Goal: Feedback & Contribution: Contribute content

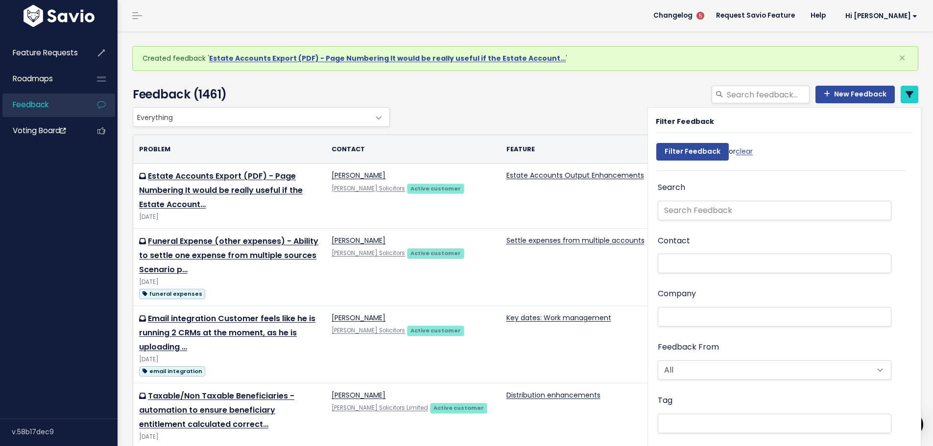
select select
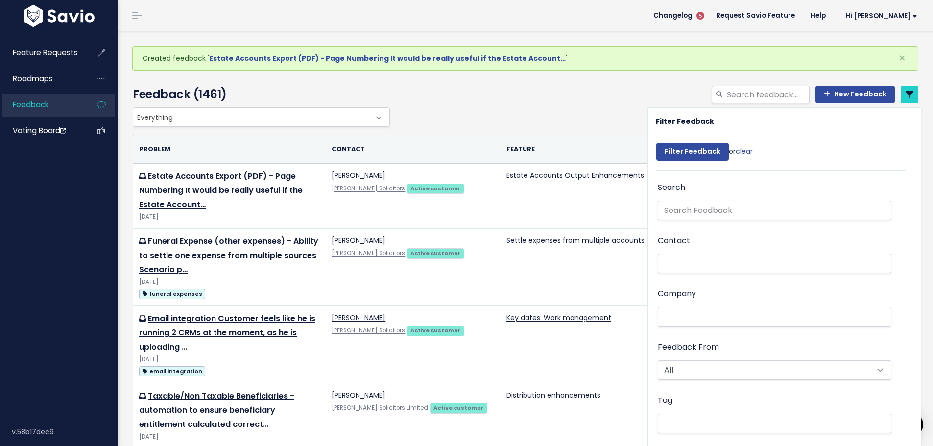
select select
click at [514, 112] on div "Everything Any Product: Any Product Area Any Product: No Product Area No Produc…" at bounding box center [523, 117] width 786 height 20
click at [741, 149] on link "clear" at bounding box center [744, 151] width 17 height 10
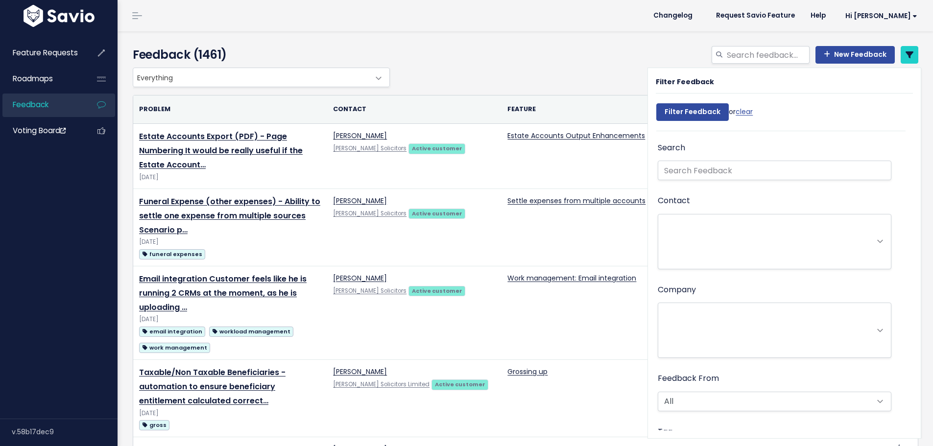
select select
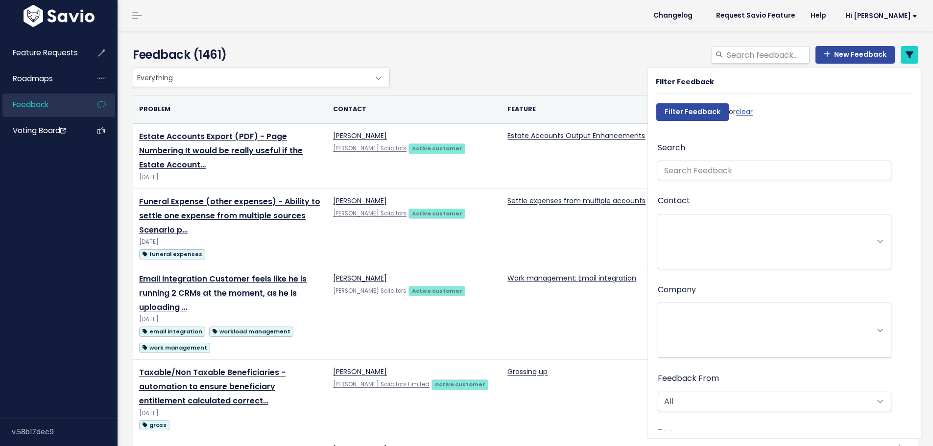
select select
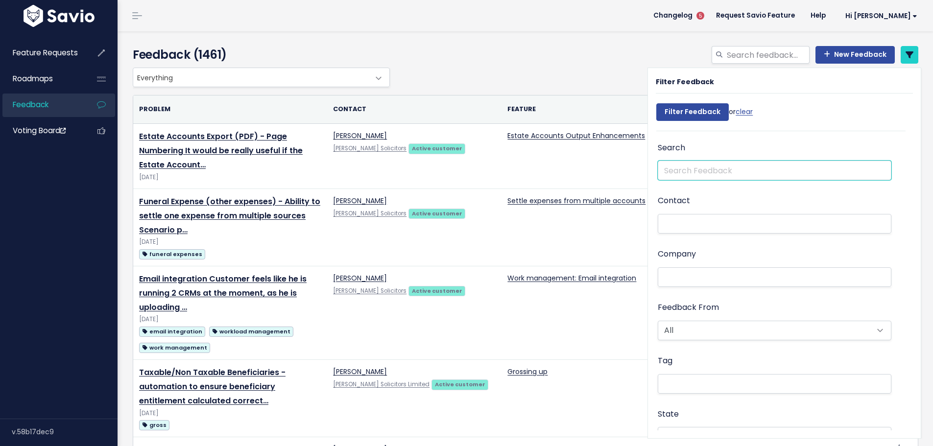
click at [689, 164] on input "text" at bounding box center [775, 171] width 234 height 20
type input "shares income"
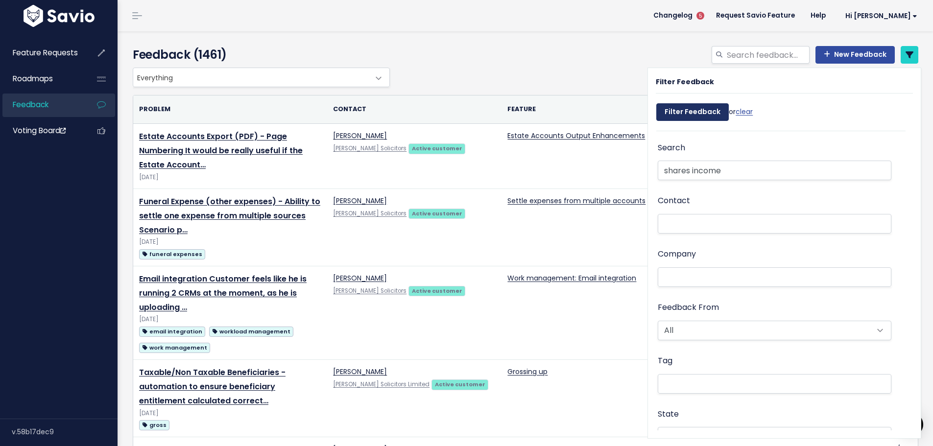
click at [677, 115] on input "Filter Feedback" at bounding box center [692, 112] width 72 height 18
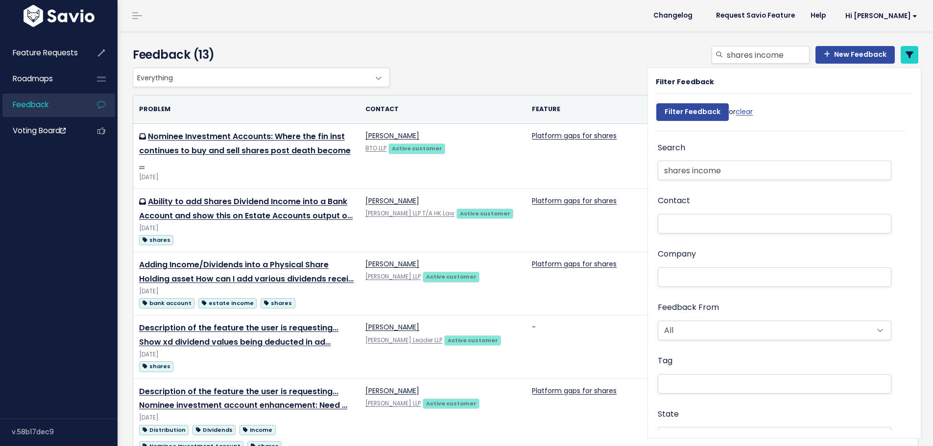
select select
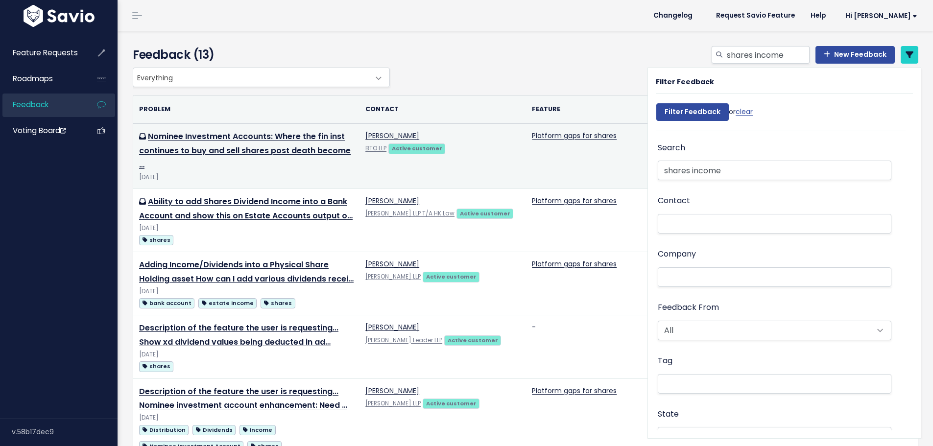
select select
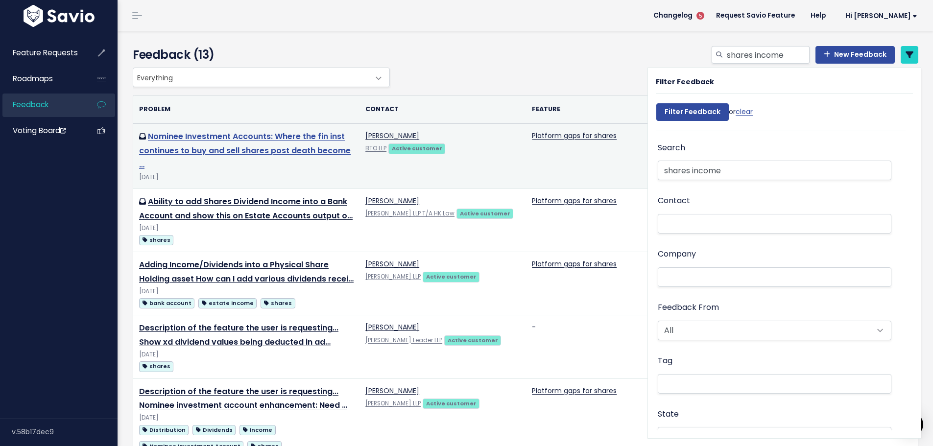
click at [252, 135] on link "Nominee Investment Accounts: Where the fin inst continues to buy and sell share…" at bounding box center [245, 151] width 212 height 40
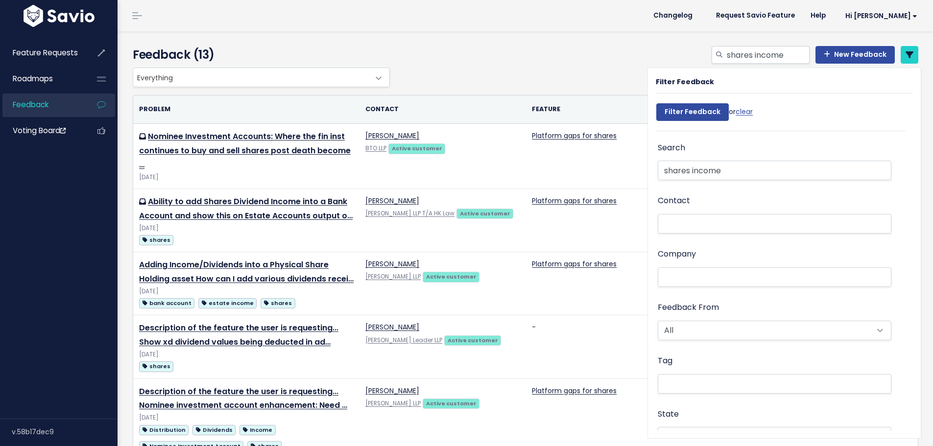
select select
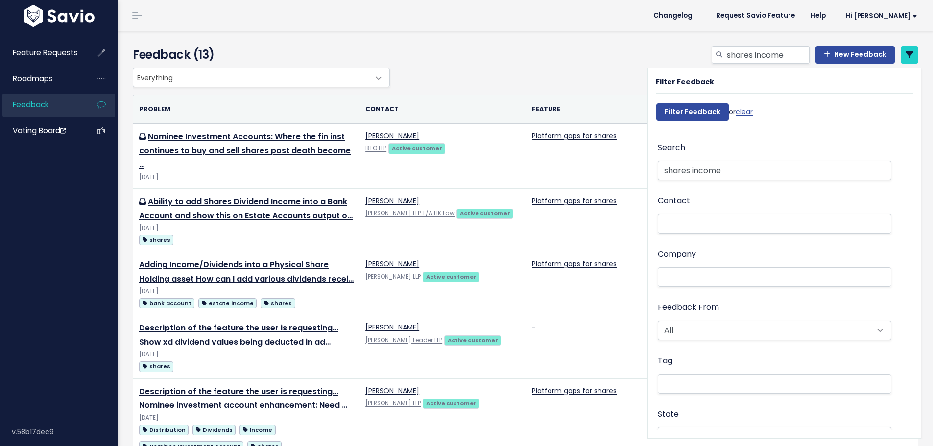
select select
drag, startPoint x: 717, startPoint y: 170, endPoint x: 653, endPoint y: 170, distance: 64.2
click at [658, 170] on input "shares income" at bounding box center [775, 171] width 234 height 20
type input "income destination"
click at [656, 103] on input "Filter Feedback" at bounding box center [692, 112] width 72 height 18
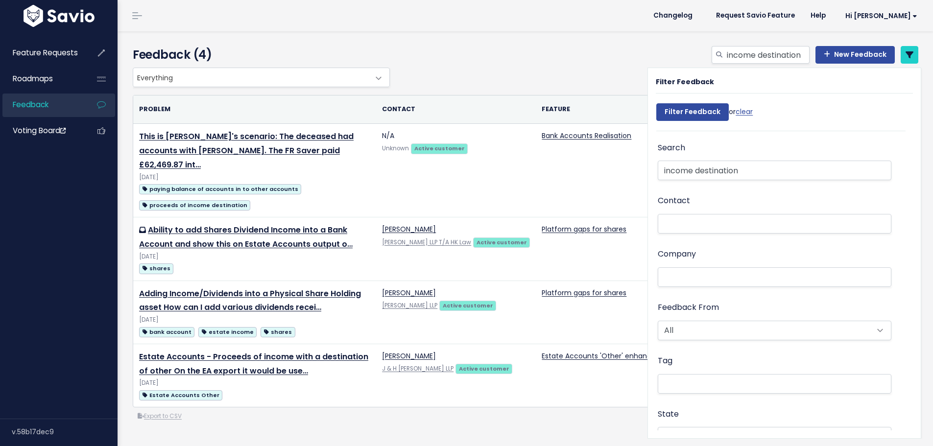
select select
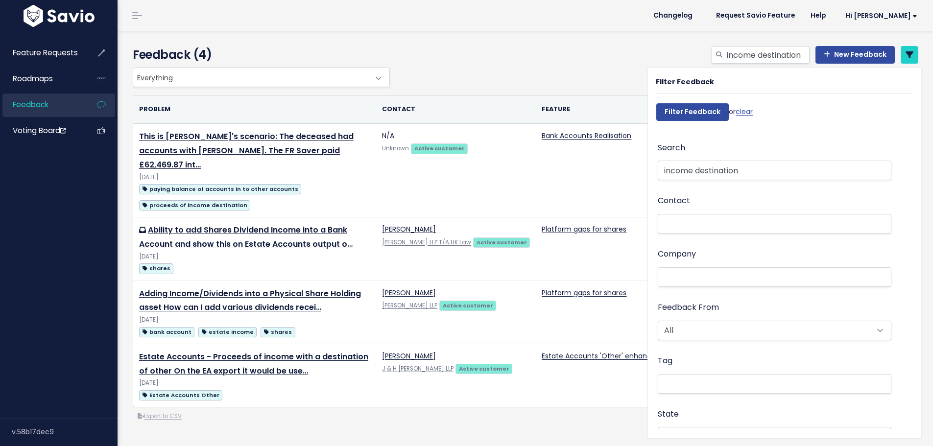
select select
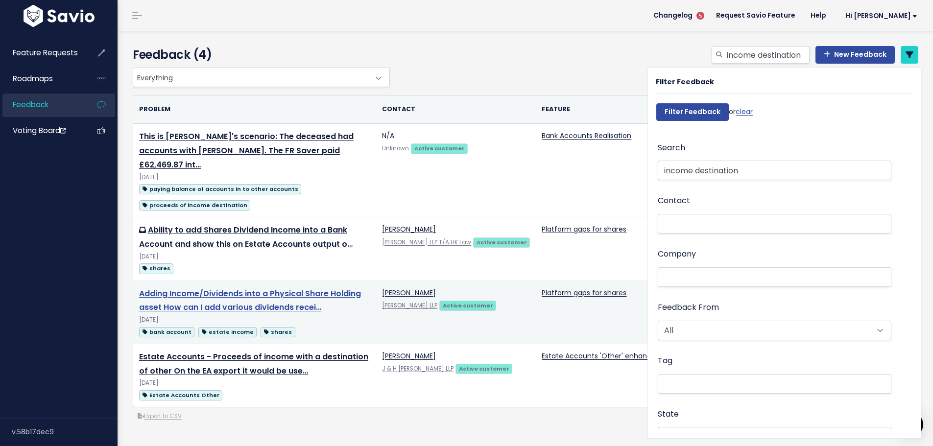
click at [266, 288] on link "Adding Income/Dividends into a Physical Share Holding asset How can I add vario…" at bounding box center [250, 300] width 222 height 25
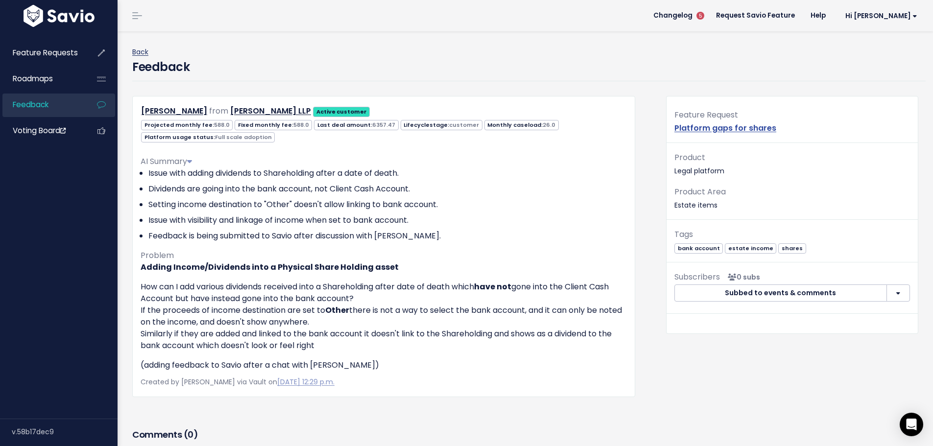
click at [147, 52] on link "Back" at bounding box center [140, 52] width 16 height 10
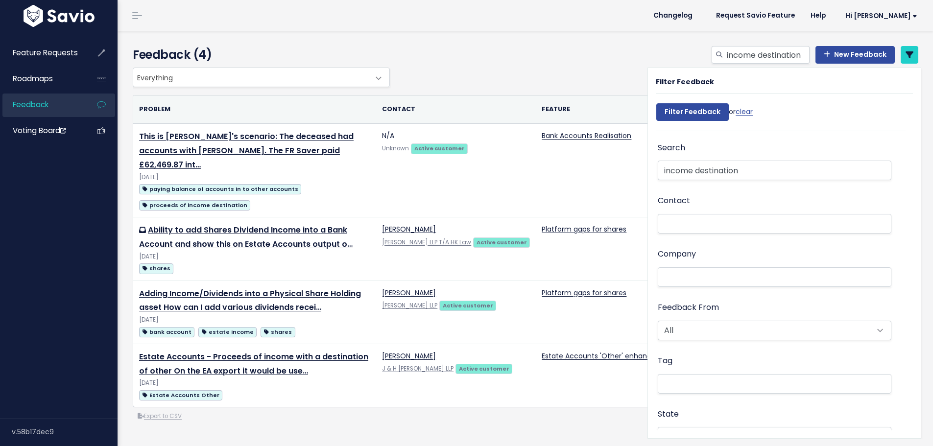
select select
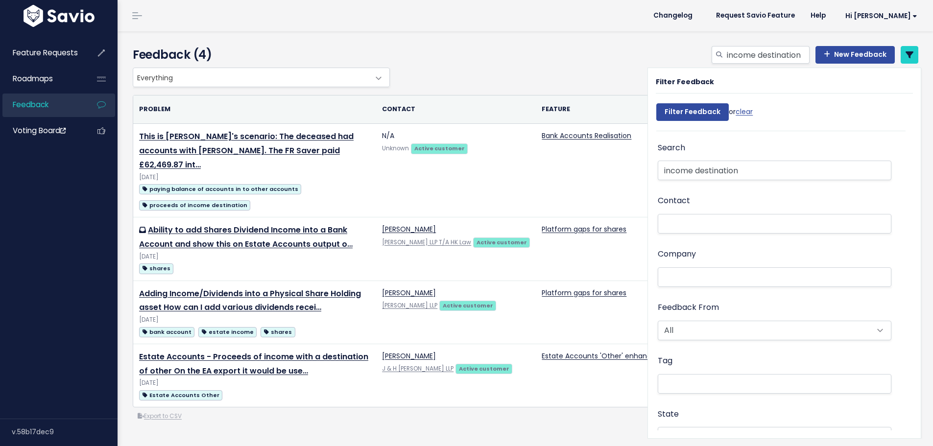
select select
drag, startPoint x: 656, startPoint y: 170, endPoint x: 799, endPoint y: 170, distance: 142.6
click at [799, 170] on input "income destination" at bounding box center [775, 171] width 234 height 20
type input "proceeds of income"
click at [656, 103] on input "Filter Feedback" at bounding box center [692, 112] width 72 height 18
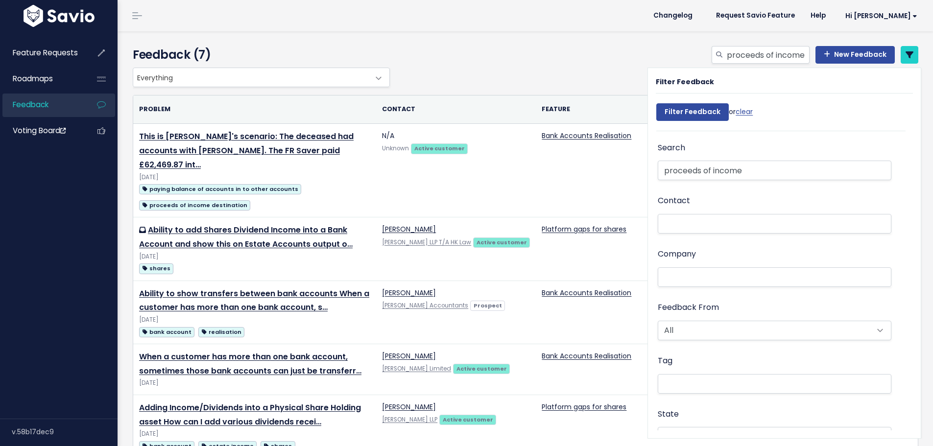
select select
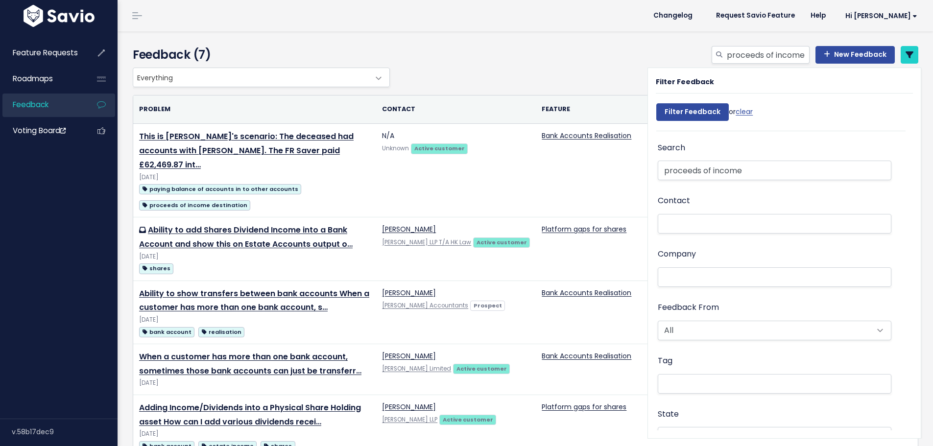
select select
click at [660, 168] on input "proceeds of income" at bounding box center [775, 171] width 234 height 20
type input "shares income"
click at [656, 103] on input "Filter Feedback" at bounding box center [692, 112] width 72 height 18
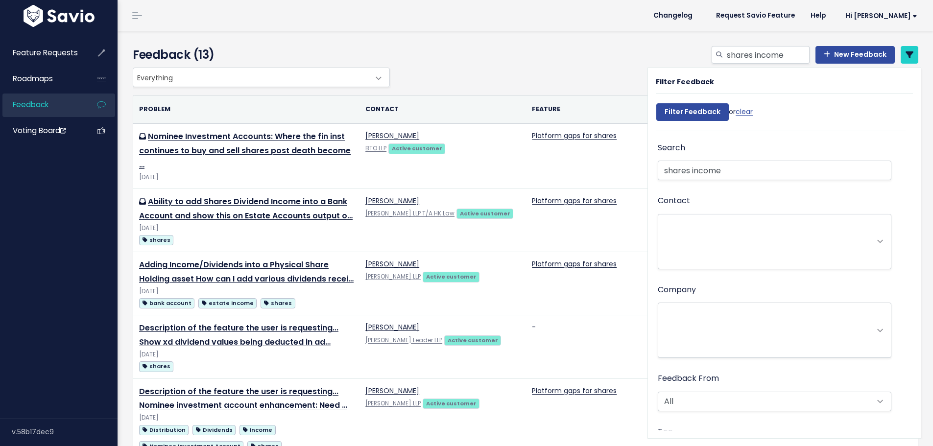
select select
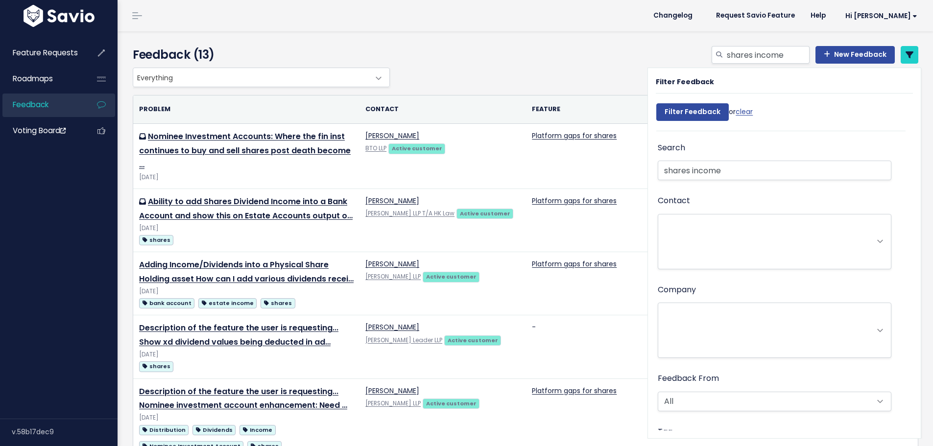
select select
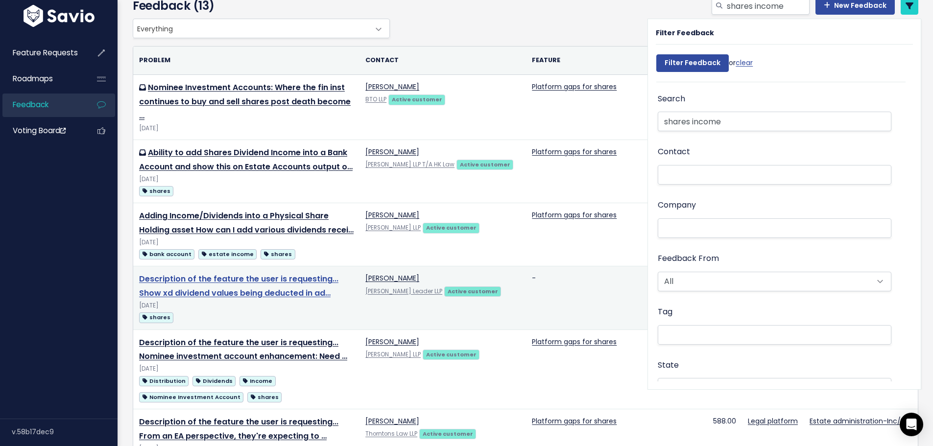
scroll to position [98, 0]
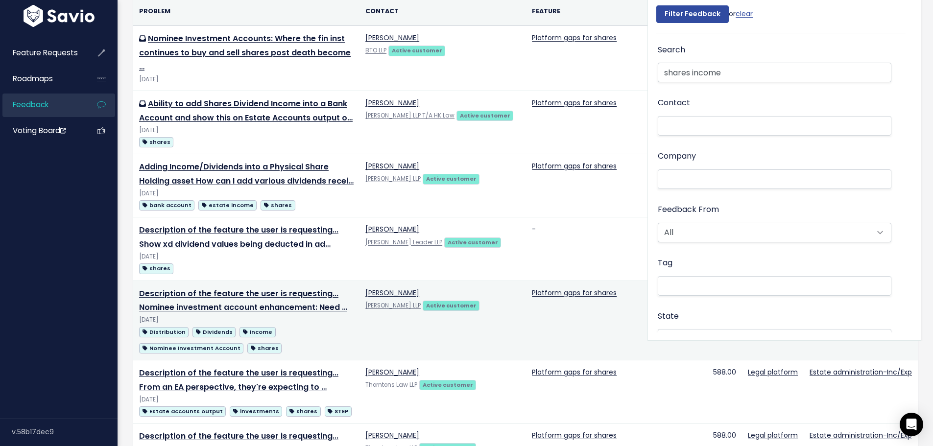
click at [242, 285] on td "Description of the feature the user is requesting... Nominee investment account…" at bounding box center [246, 320] width 226 height 79
click at [246, 288] on link "Description of the feature the user is requesting... Nominee investment account…" at bounding box center [243, 300] width 208 height 25
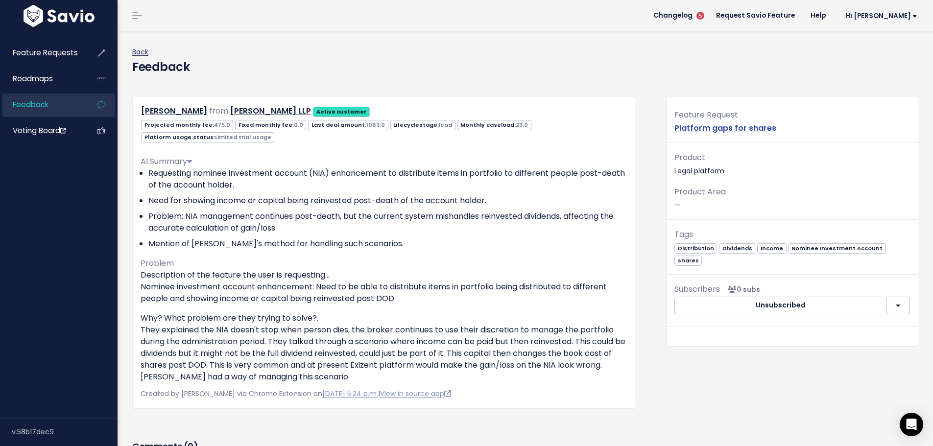
click at [138, 54] on link "Back" at bounding box center [140, 52] width 16 height 10
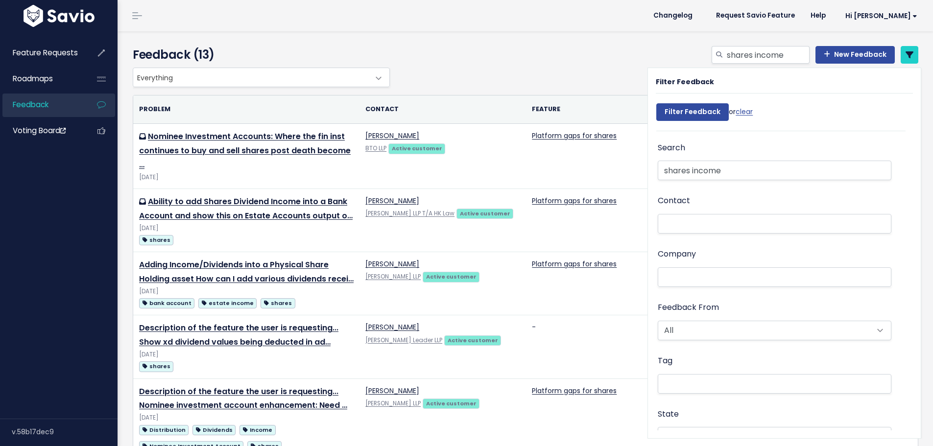
select select
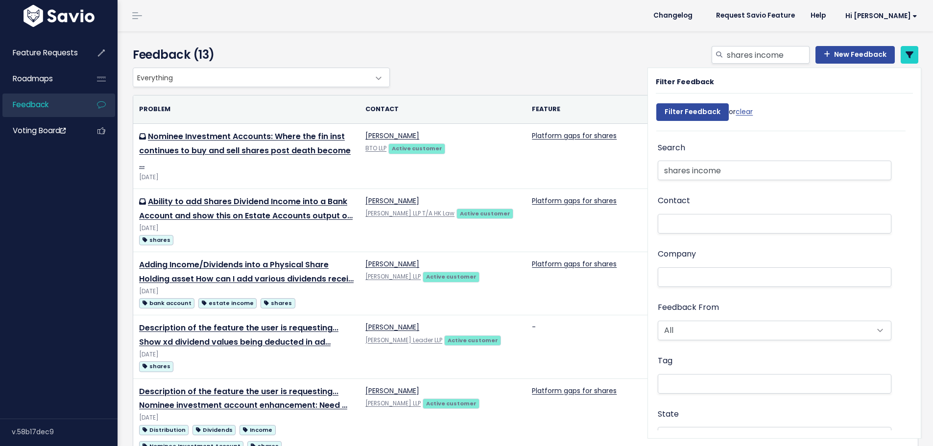
select select
drag, startPoint x: 708, startPoint y: 172, endPoint x: 689, endPoint y: 172, distance: 19.1
click at [689, 172] on input "shares income" at bounding box center [775, 171] width 234 height 20
type input "shares"
click at [656, 103] on input "Filter Feedback" at bounding box center [692, 112] width 72 height 18
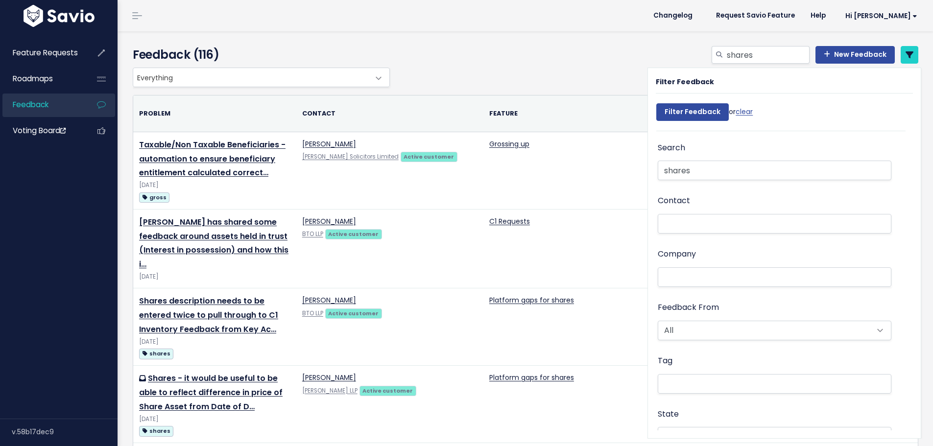
select select
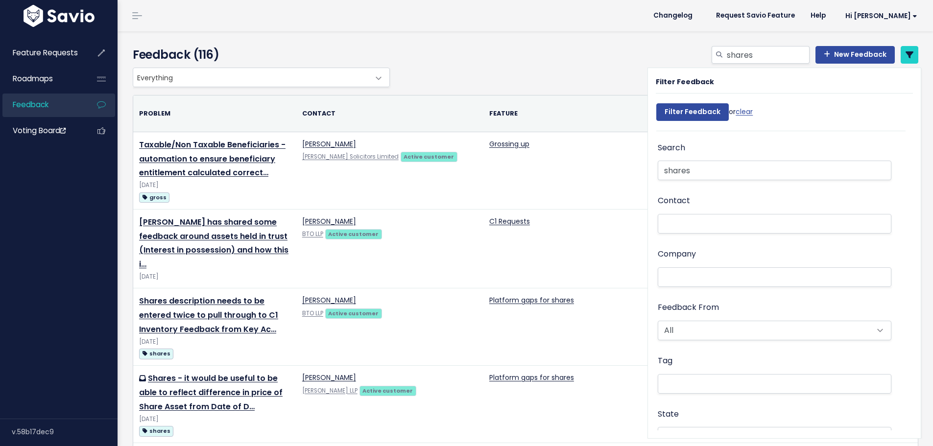
select select
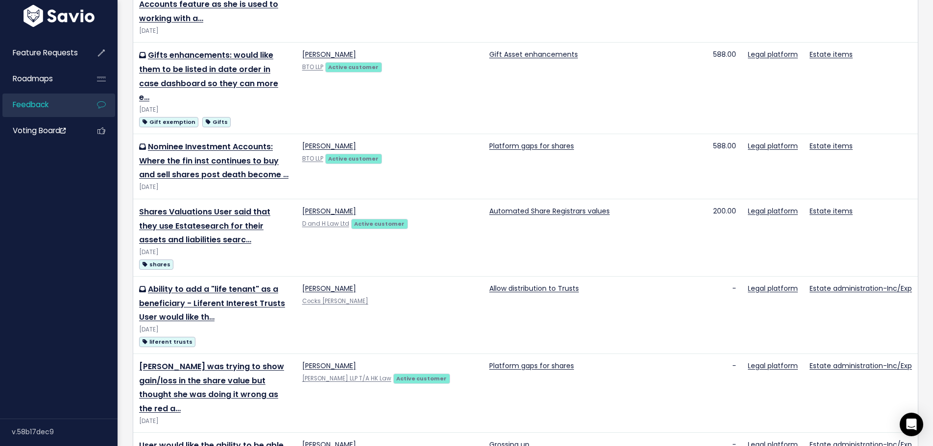
scroll to position [490, 0]
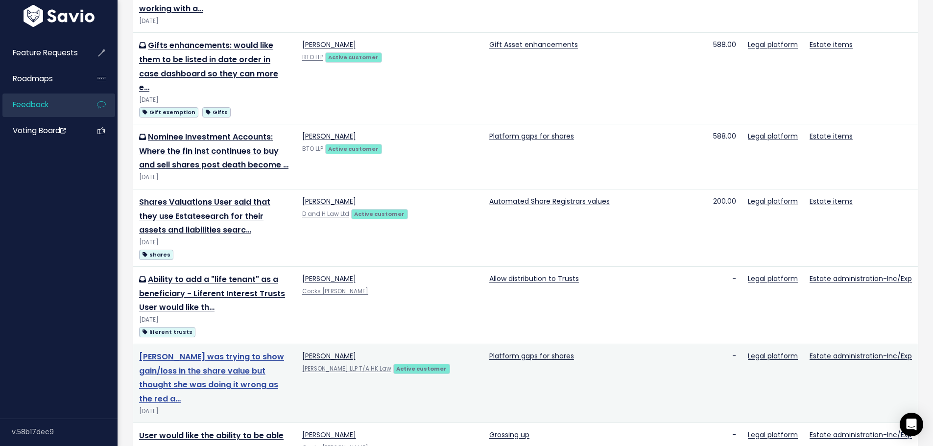
click at [228, 351] on link "Sue was trying to show gain/loss in the share value but thought she was doing i…" at bounding box center [211, 377] width 145 height 53
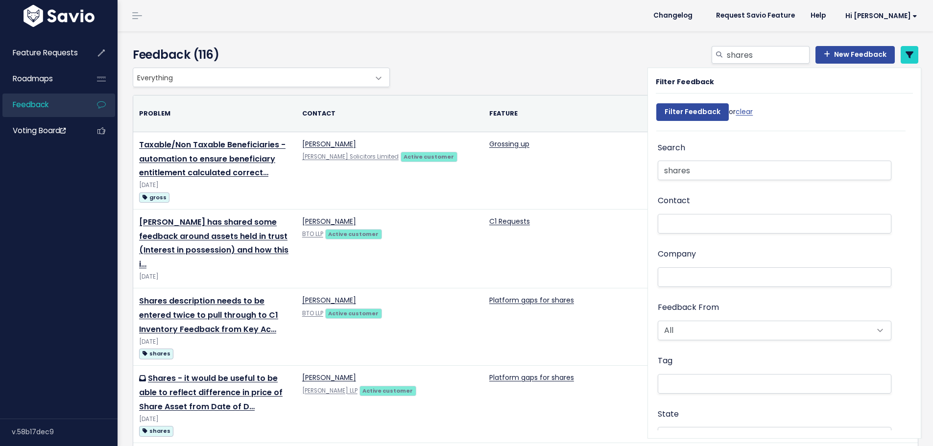
select select
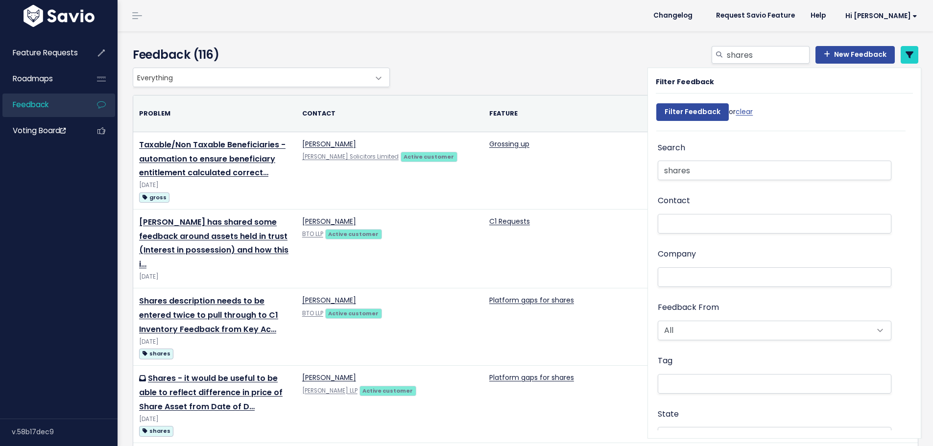
select select
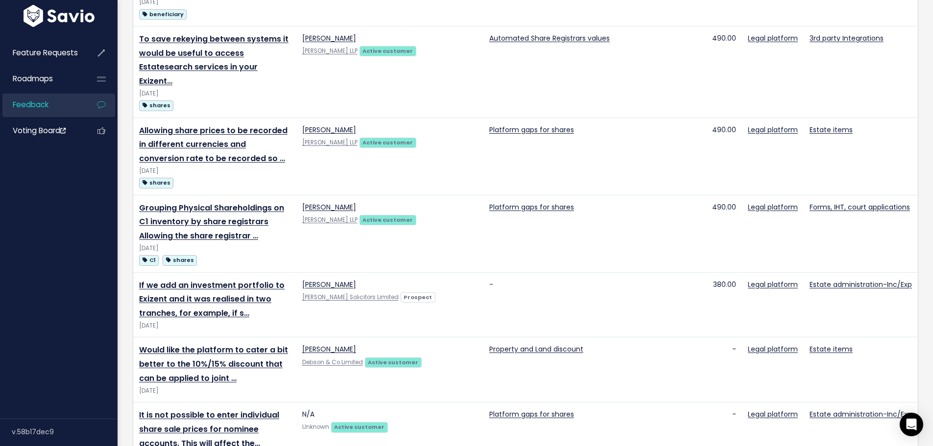
scroll to position [1191, 0]
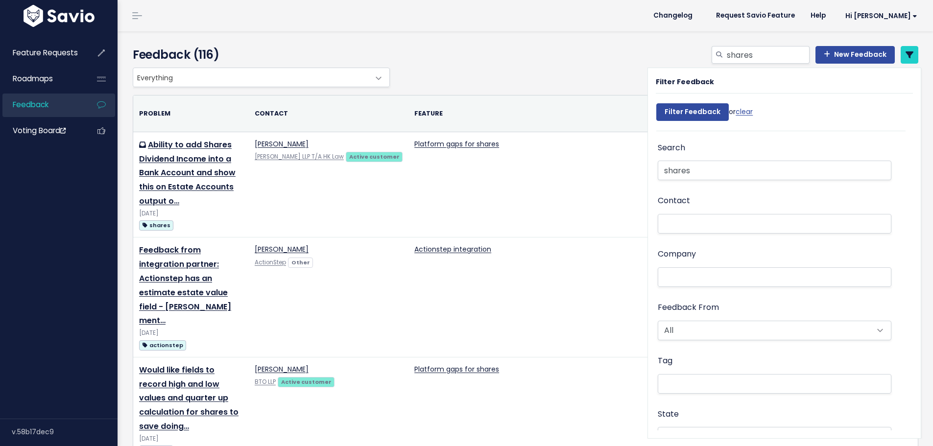
select select
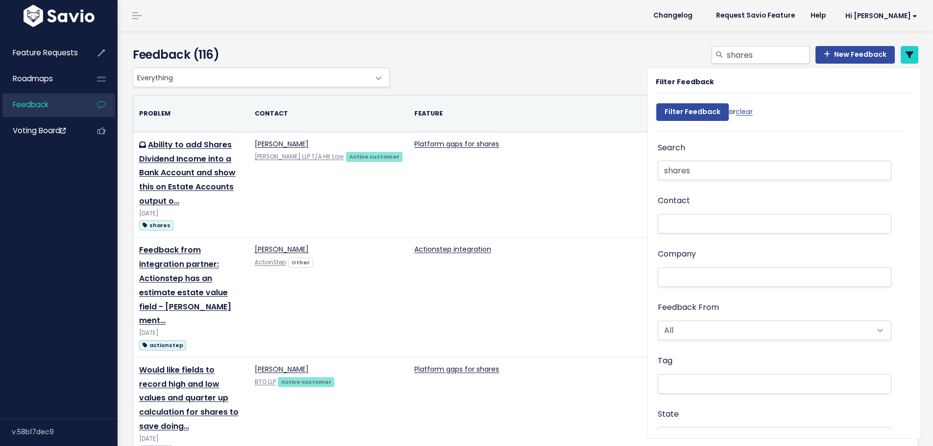
select select
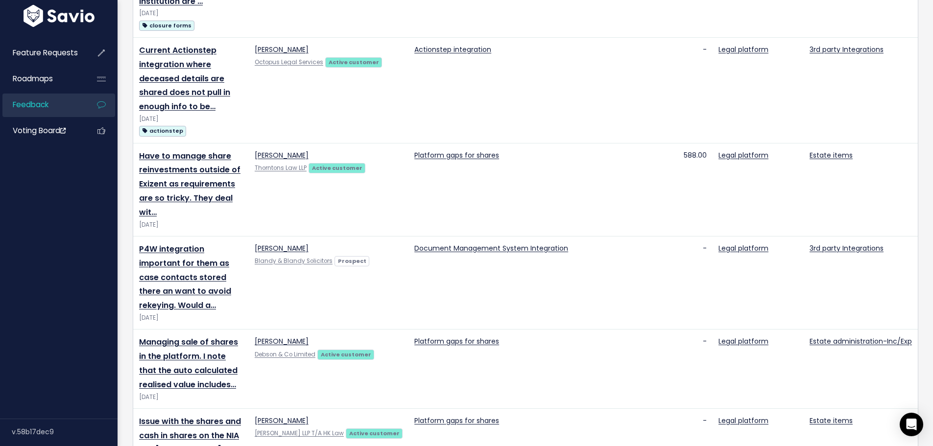
scroll to position [735, 0]
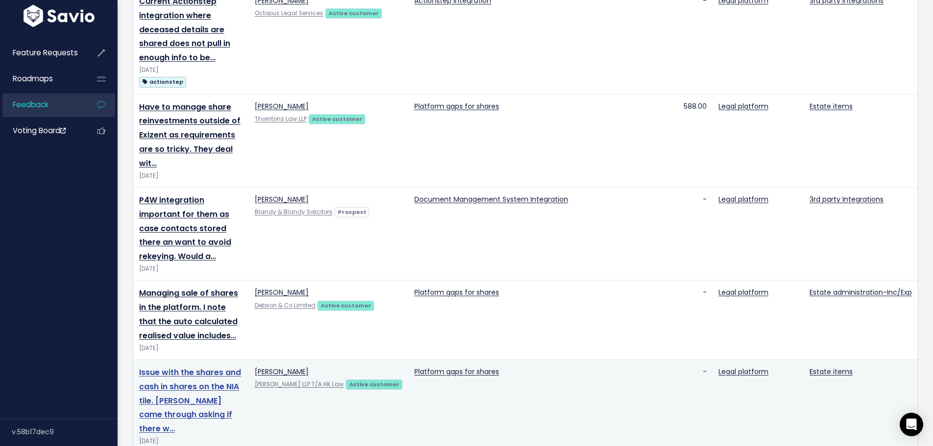
click at [189, 367] on link "Issue with the shares and cash in shares on the NIA tile. [PERSON_NAME] came th…" at bounding box center [190, 401] width 102 height 68
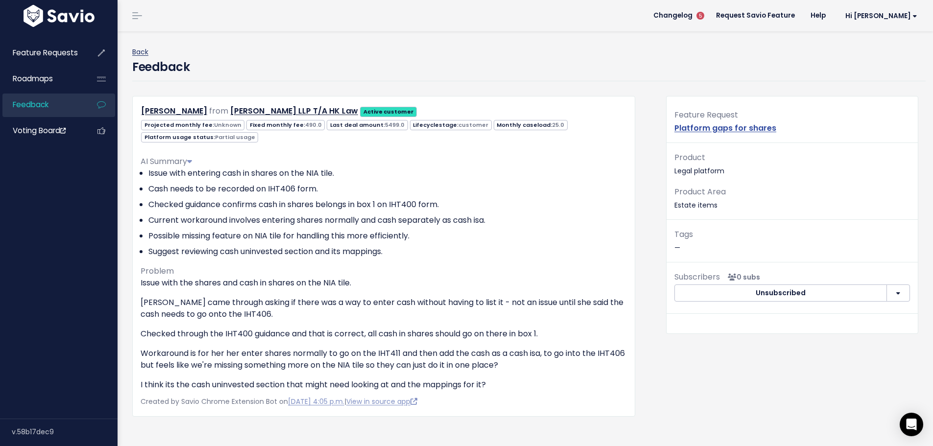
click at [146, 52] on link "Back" at bounding box center [140, 52] width 16 height 10
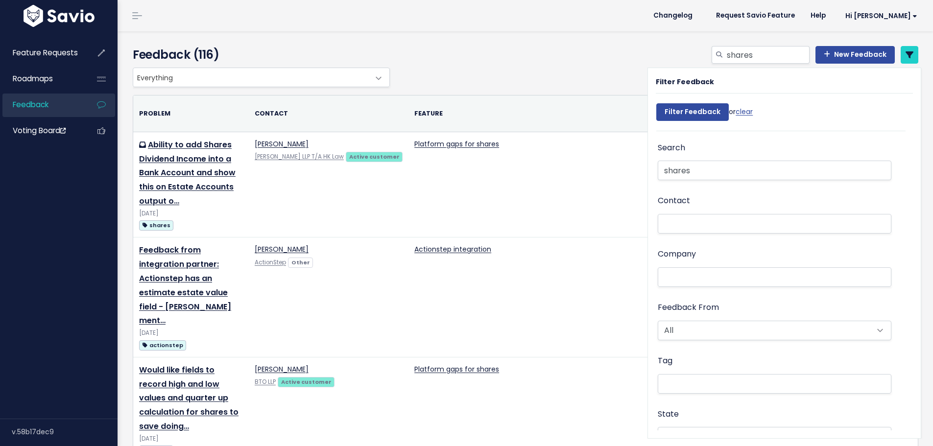
select select
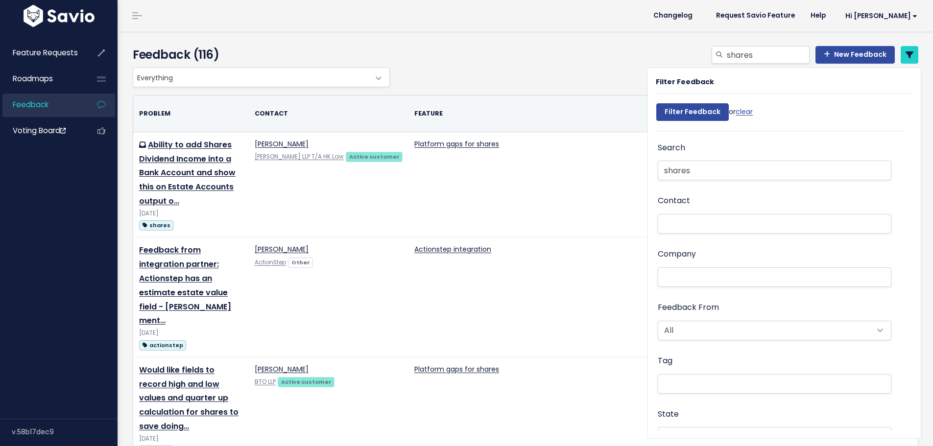
select select
click at [744, 111] on link "clear" at bounding box center [744, 112] width 17 height 10
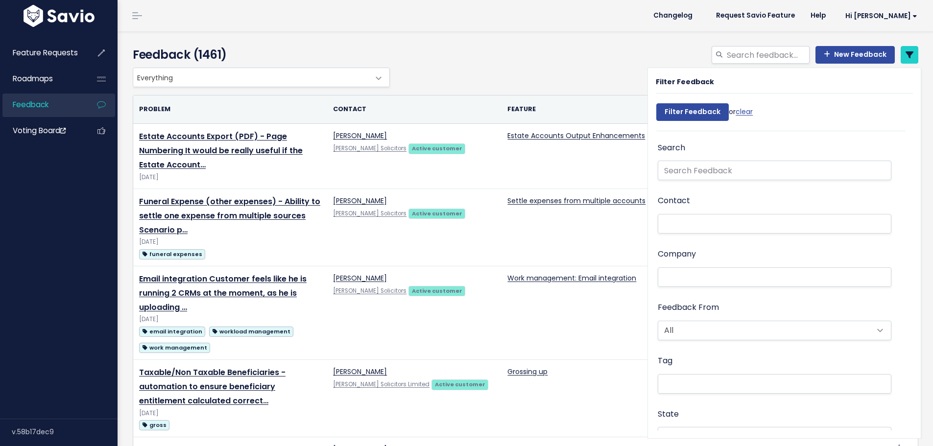
select select
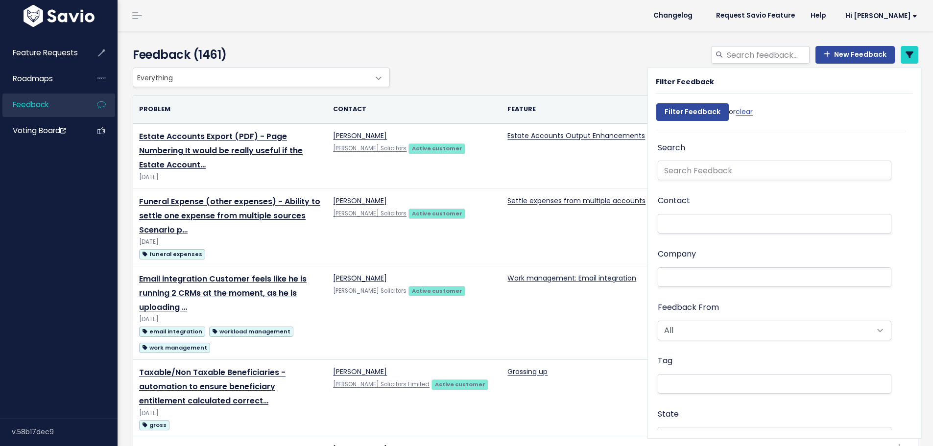
select select
click at [833, 52] on link "New Feedback" at bounding box center [855, 55] width 79 height 18
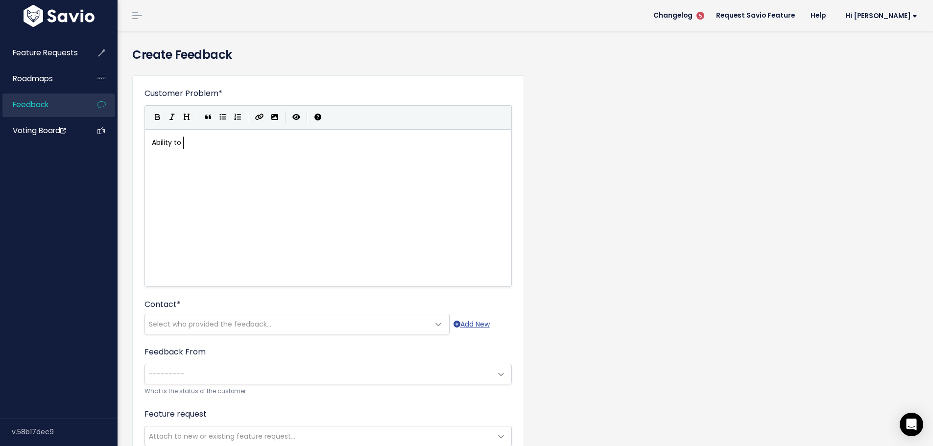
scroll to position [3, 30]
type textarea "Ability to add"
type textarea "Proceedxs o"
type textarea "s of Income Destination - link"
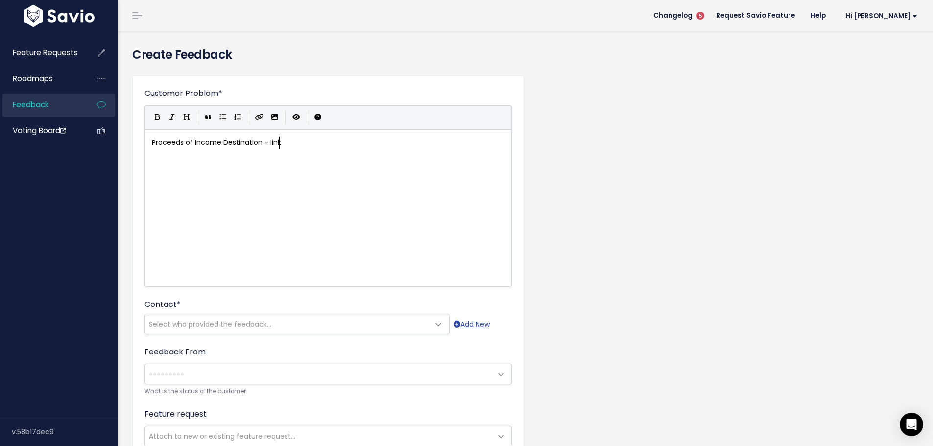
scroll to position [3, 99]
type textarea "nk to Sh"
type textarea "Nomji"
type textarea "inee Investment Account"
type textarea "User h"
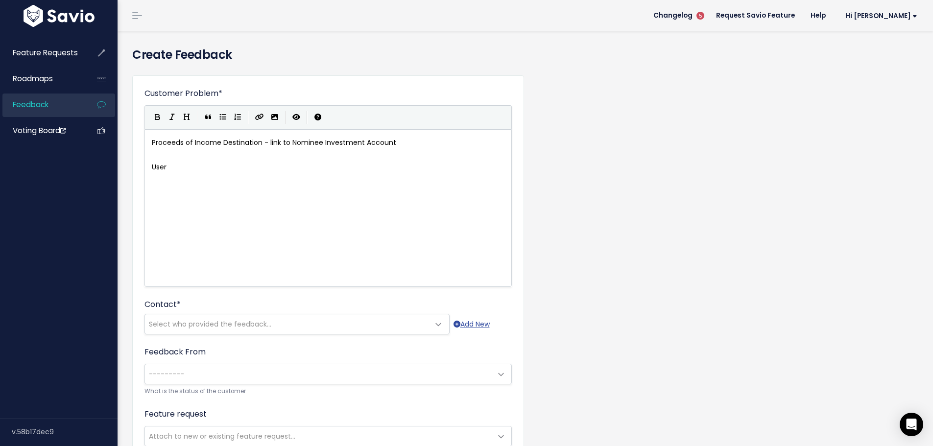
scroll to position [3, 21]
type textarea "would like to be able to show"
type textarea "ihnclud"
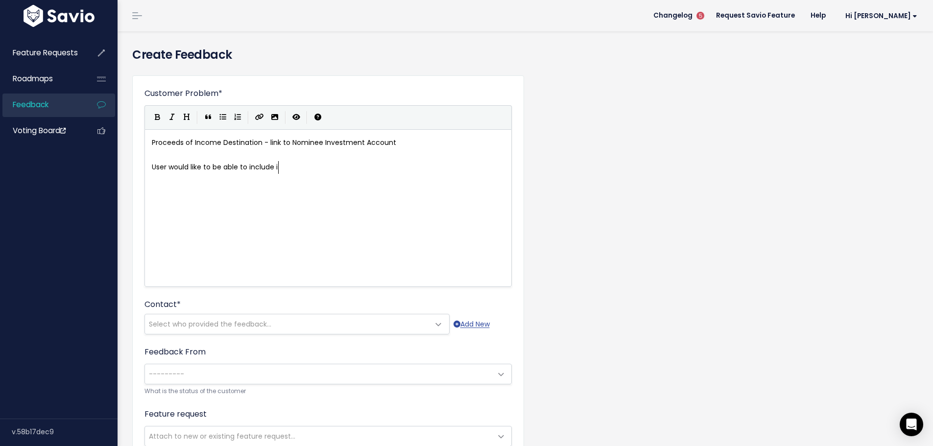
type textarea "nclude int"
type textarea "Income into the Nof"
type textarea "i"
type textarea "minee Investment Account and realised value"
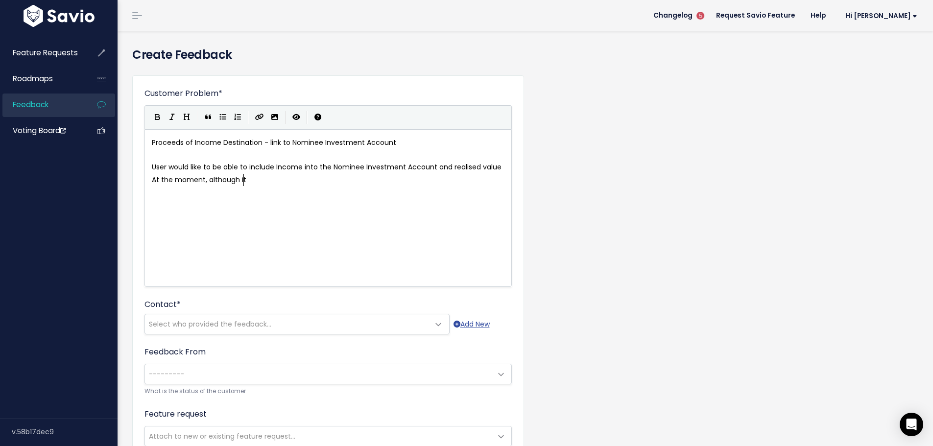
type textarea "At the moment, although it"
type textarea "income can be linked to the ass"
type textarea "NIA, it ca"
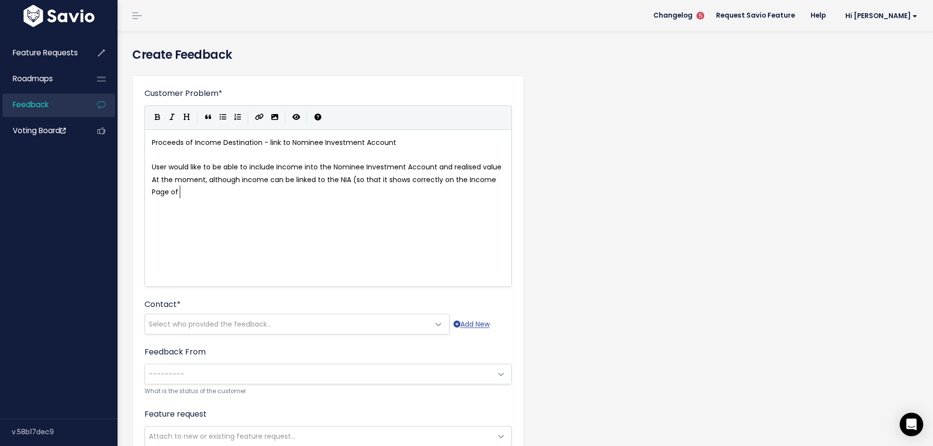
scroll to position [3, 174]
type textarea "(so that it shows correctly on the Income Page of EA"
type textarea "on the Estate Accounts exporrt"
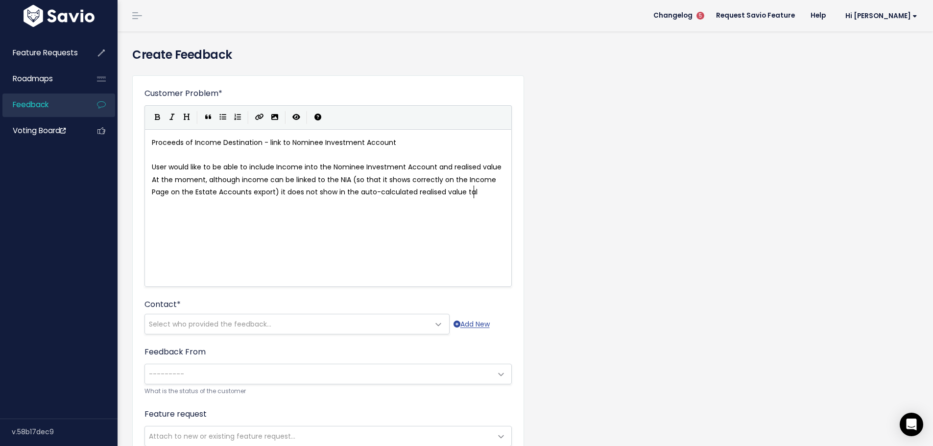
type textarea "t) it does not show in the auto-calculated realised value talb"
type textarea "ble on the Nominee"
type textarea "IA"
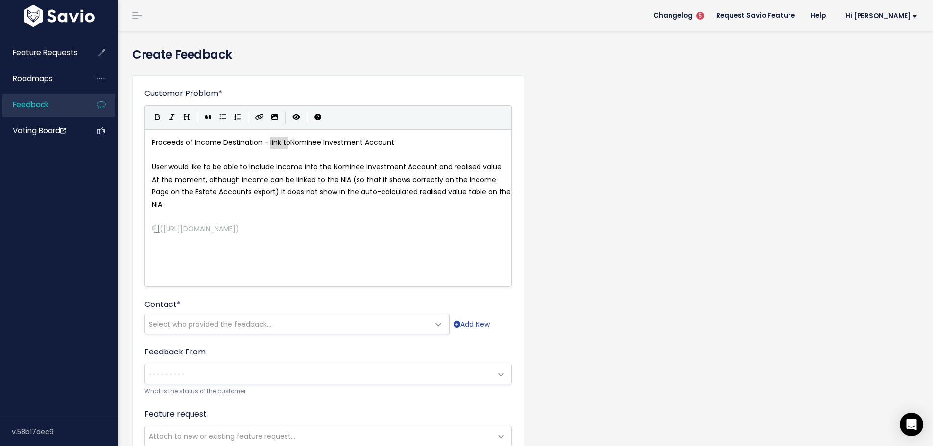
type textarea "ink to"
drag, startPoint x: 269, startPoint y: 144, endPoint x: 288, endPoint y: 144, distance: 18.6
click at [243, 201] on pre "At the moment, although income can be linked to the NIA (so that it shows corre…" at bounding box center [332, 192] width 364 height 37
type textarea "asset tile"
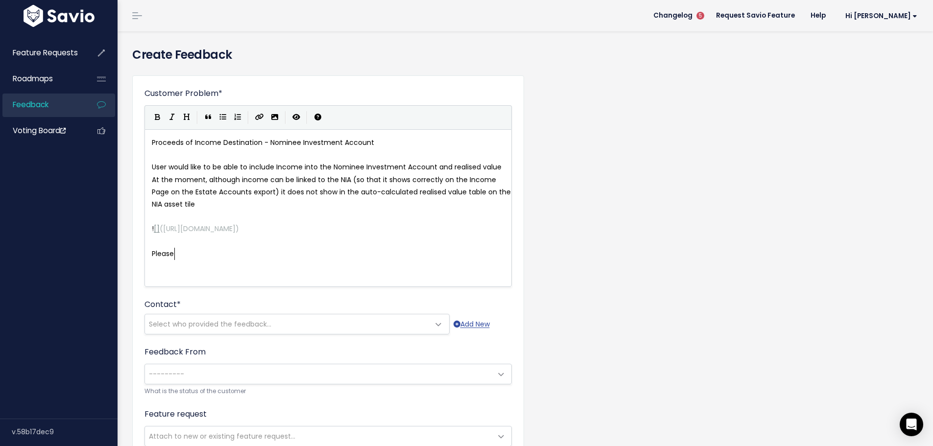
type textarea "Please"
type textarea "It would be useful if the Proceeds of Income Desi"
type textarea "tination for Nominee Invdestmen"
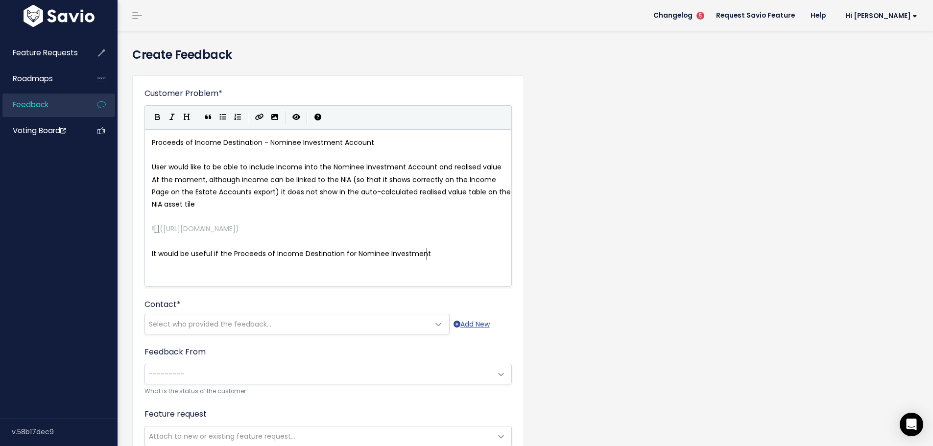
type textarea "estment a"
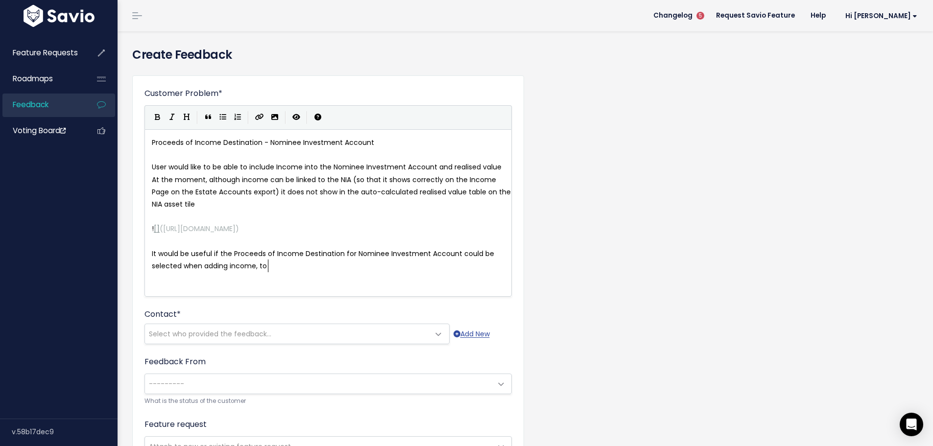
type textarea "Account could be selected when adding income, to i"
type textarea "link it into the Share"
type textarea "Share Accout"
type textarea "nt property"
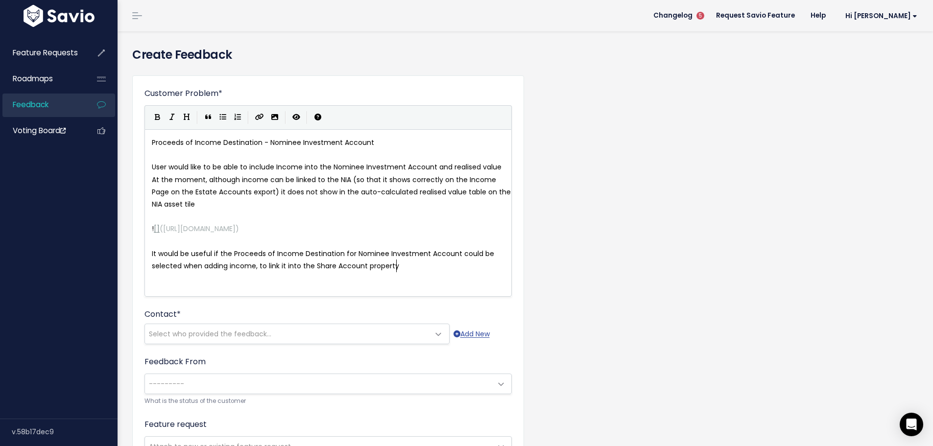
scroll to position [3, 39]
type textarea "Share account properly"
type textarea "Proceeds of Income Destination - Nominee Investment Account"
drag, startPoint x: 377, startPoint y: 143, endPoint x: 141, endPoint y: 143, distance: 236.1
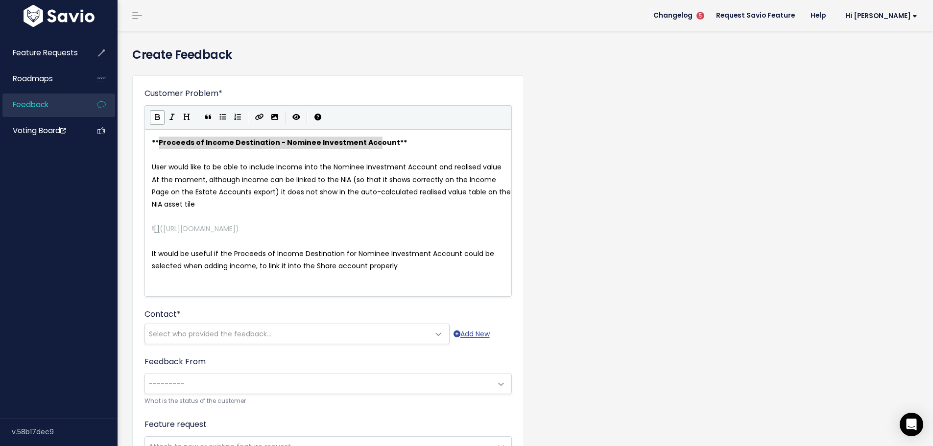
click at [262, 207] on pre "At the moment, although income can be linked to the NIA (so that it shows corre…" at bounding box center [332, 192] width 364 height 37
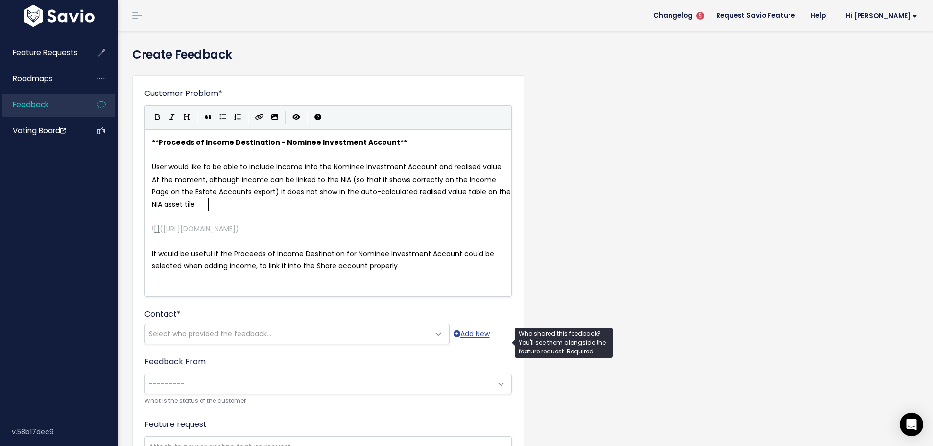
click at [192, 339] on span "Select who provided the feedback..." at bounding box center [210, 334] width 122 height 10
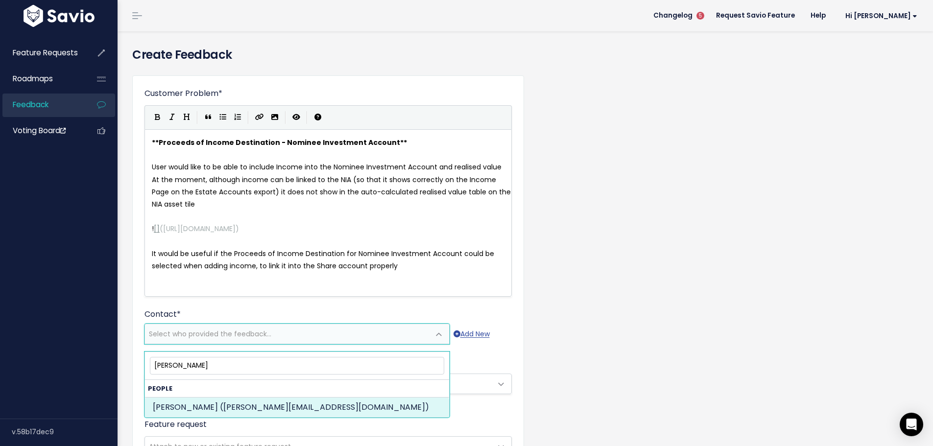
type input "liz lawrence"
select select "ACTIVE"
select select "88801614"
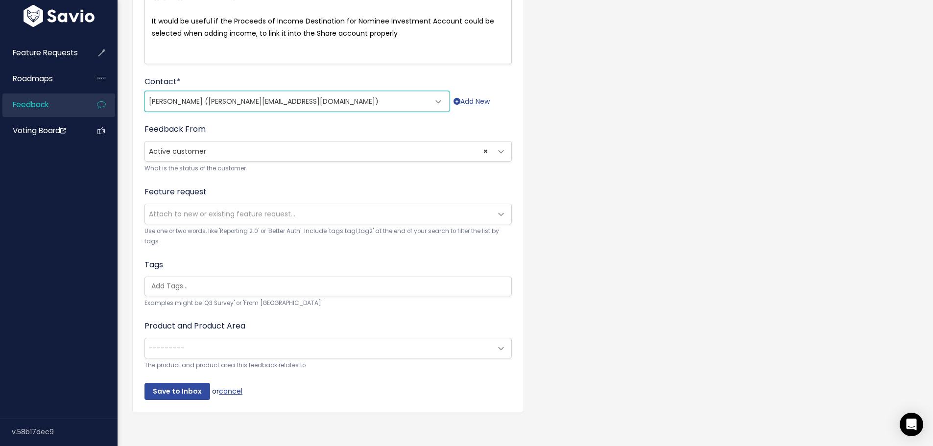
scroll to position [252, 0]
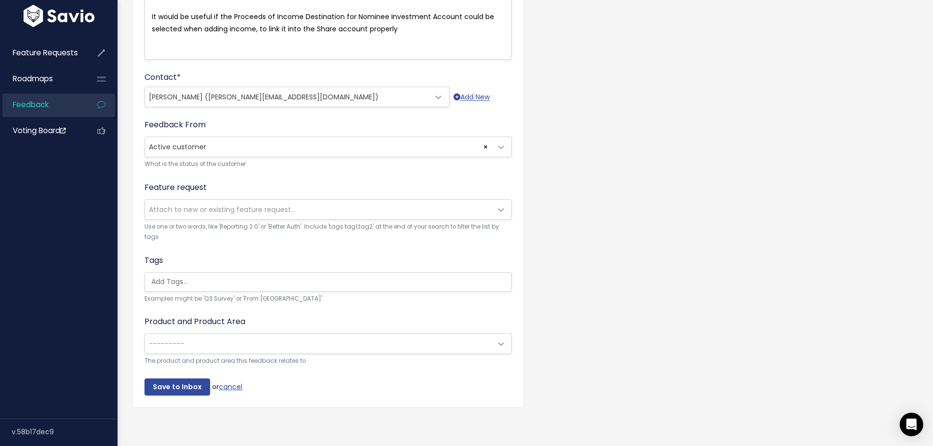
click at [220, 208] on span "Attach to new or existing feature request..." at bounding box center [318, 210] width 347 height 20
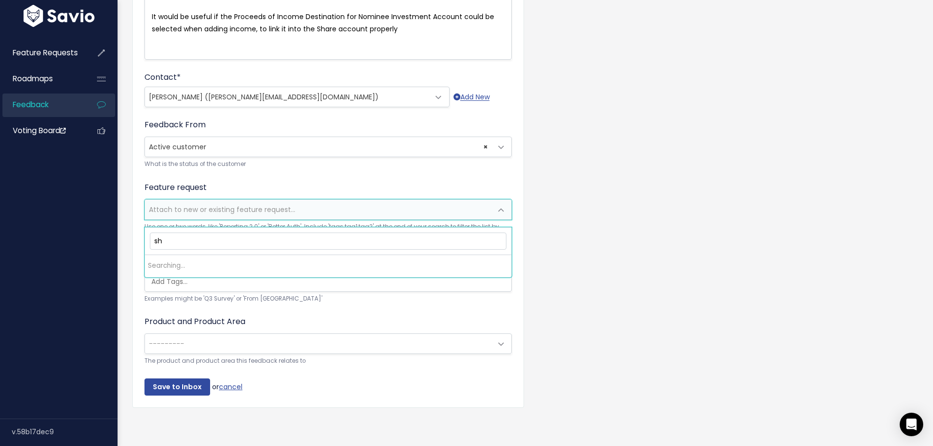
type input "s"
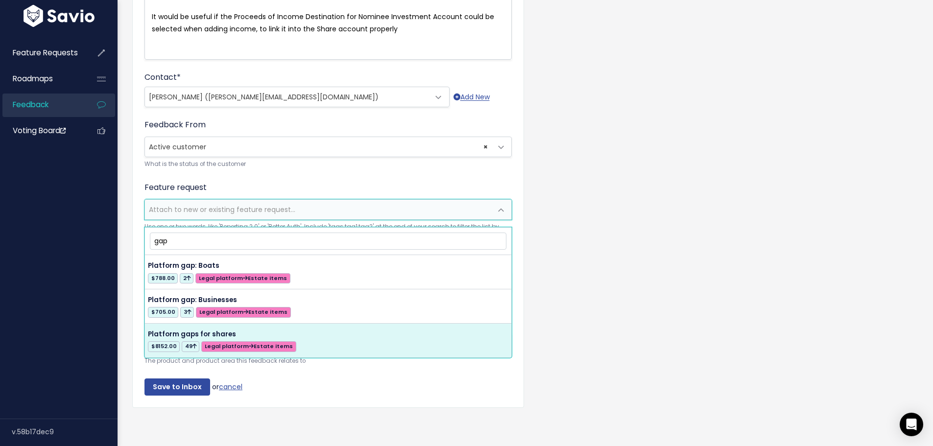
type input "gap"
drag, startPoint x: 194, startPoint y: 315, endPoint x: 247, endPoint y: 307, distance: 53.6
select select "18391"
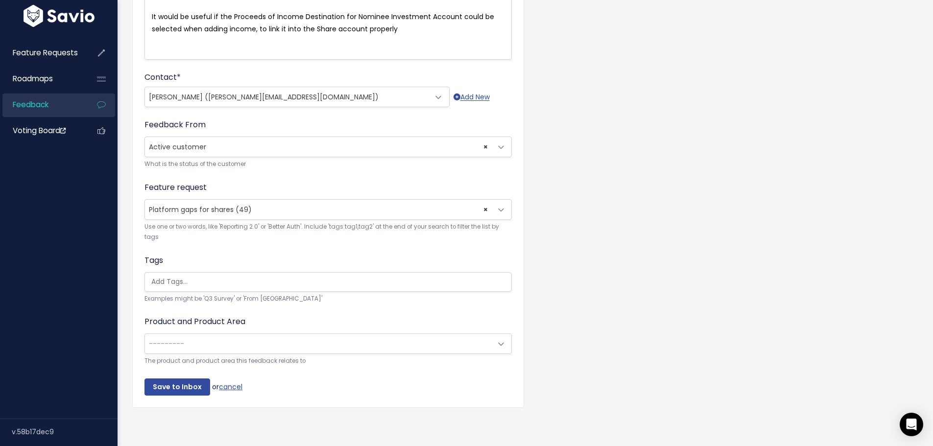
click at [226, 341] on span "---------" at bounding box center [318, 344] width 347 height 20
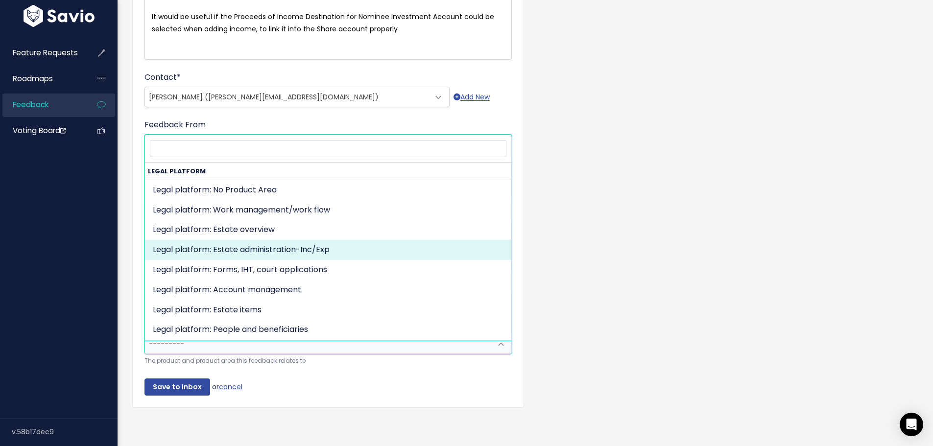
select select "MAIN:BILLING"
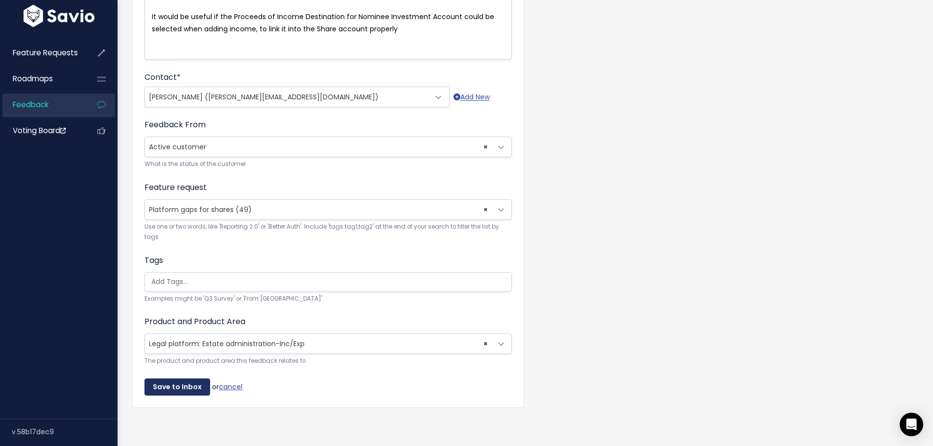
click at [200, 382] on input "Save to Inbox" at bounding box center [178, 388] width 66 height 18
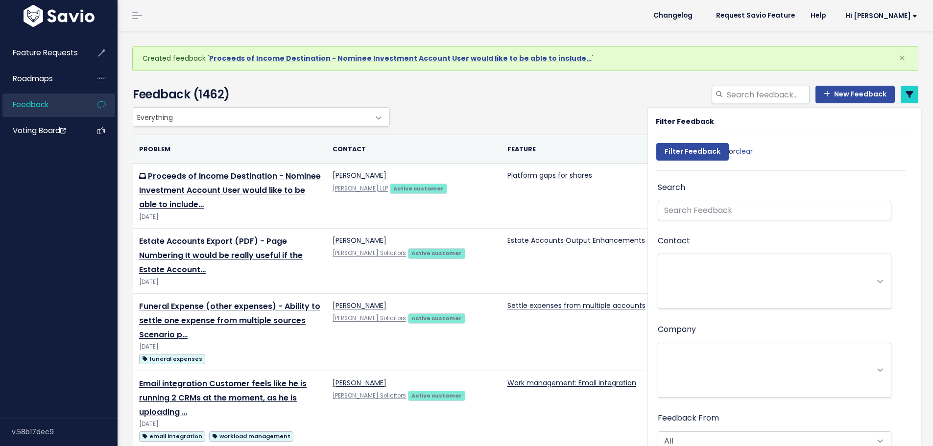
select select
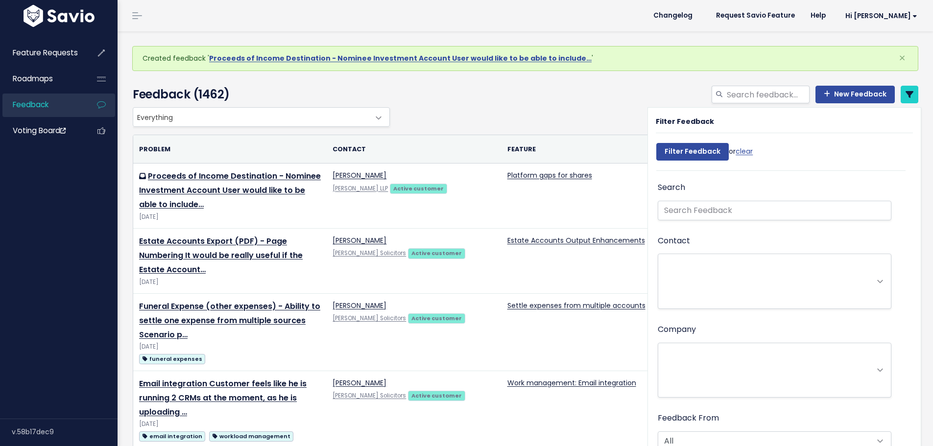
select select
